Goal: Task Accomplishment & Management: Use online tool/utility

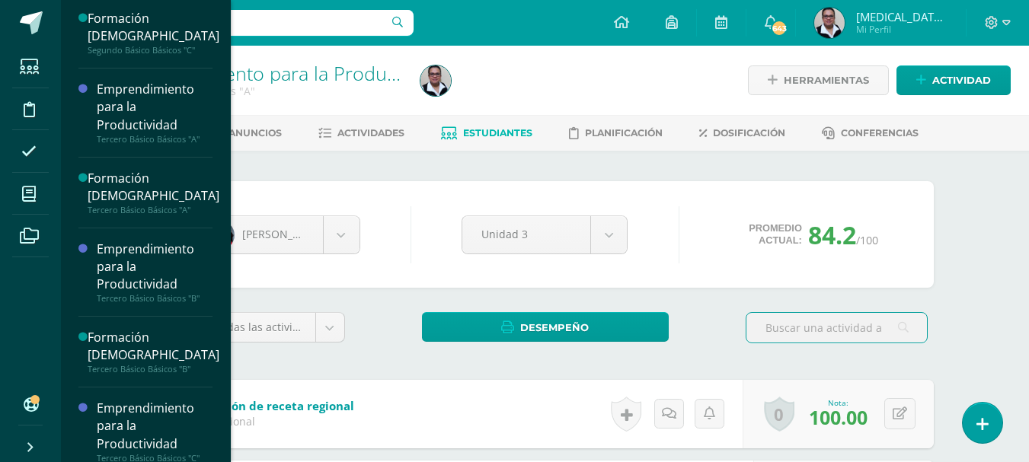
scroll to position [895, 0]
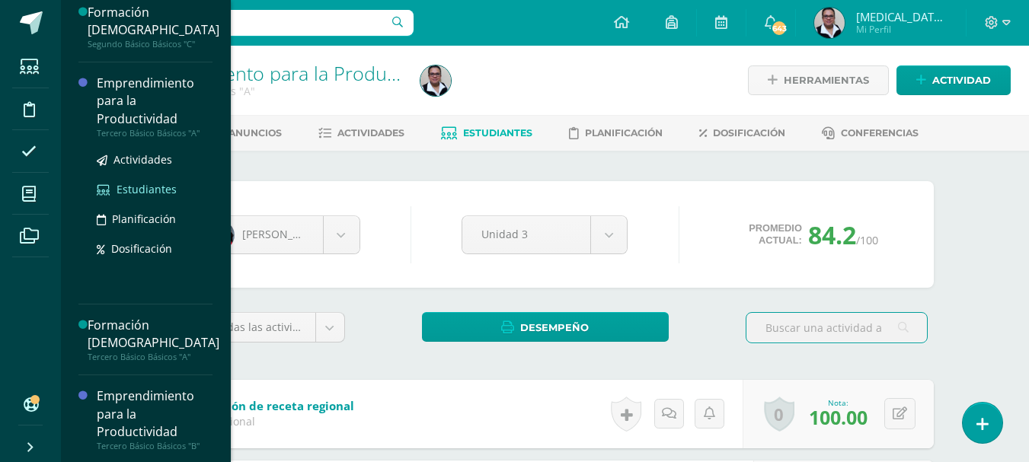
click at [132, 190] on span "Estudiantes" at bounding box center [147, 189] width 60 height 14
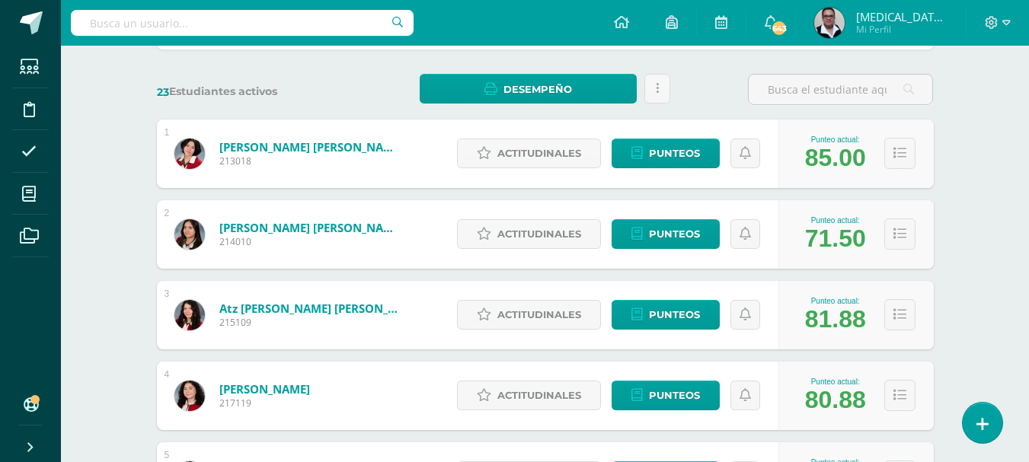
scroll to position [221, 0]
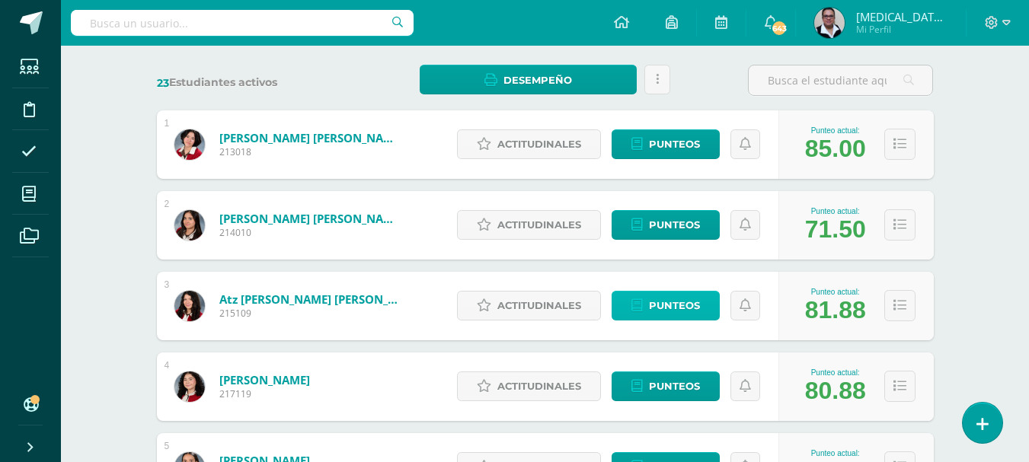
click at [688, 298] on span "Punteos" at bounding box center [674, 306] width 51 height 28
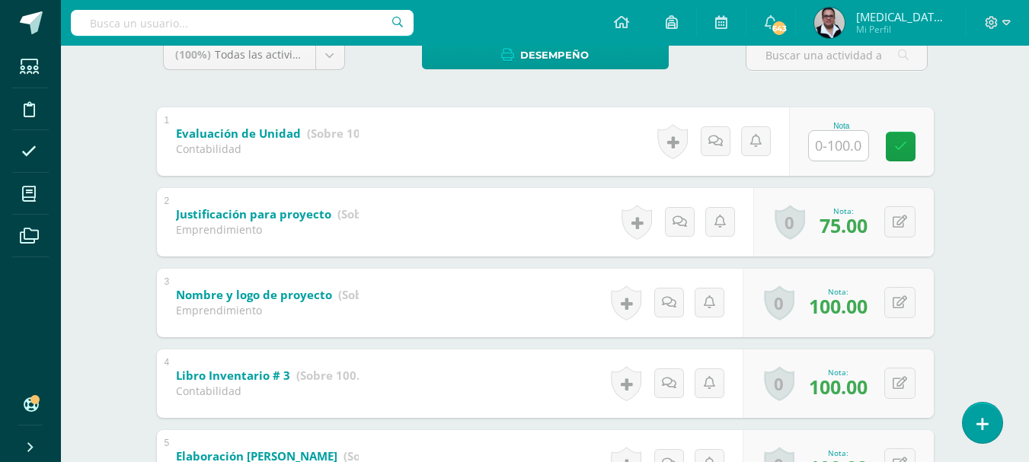
scroll to position [276, 0]
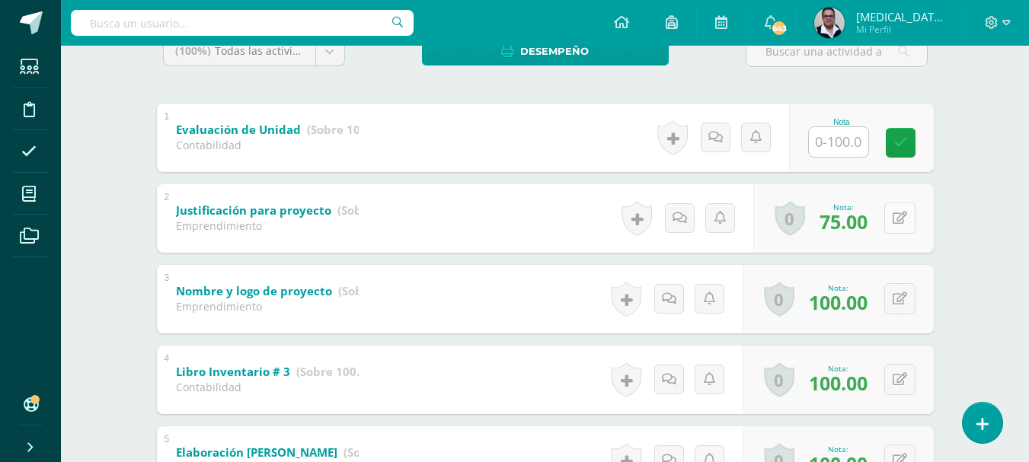
click at [890, 225] on div "0 Logros Logros obtenidos Aún no hay logros agregados Nota: 75.00" at bounding box center [843, 218] width 180 height 69
click at [907, 222] on icon at bounding box center [909, 218] width 15 height 13
type input "90"
